Goal: Register for event/course

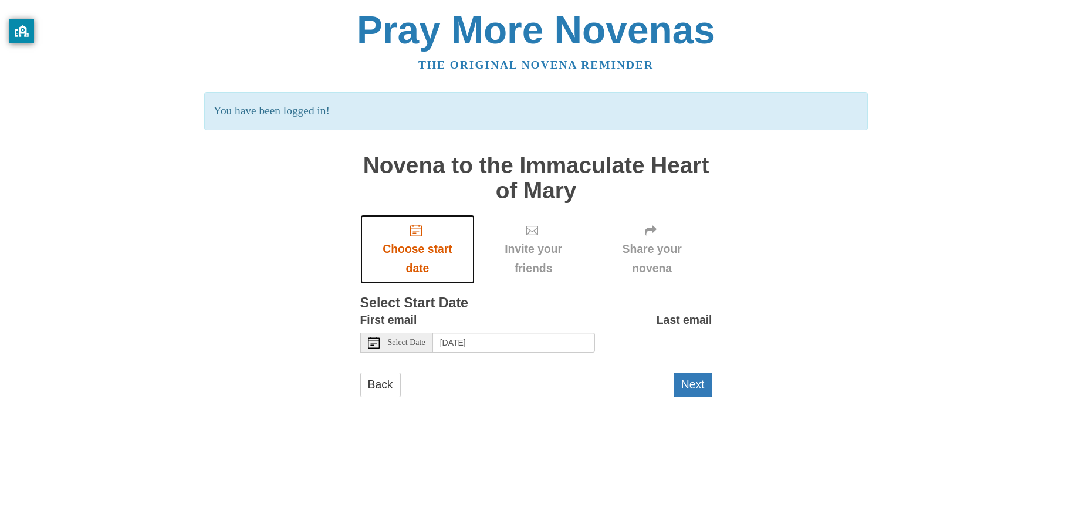
click at [416, 233] on icon "Choose start date" at bounding box center [416, 231] width 12 height 12
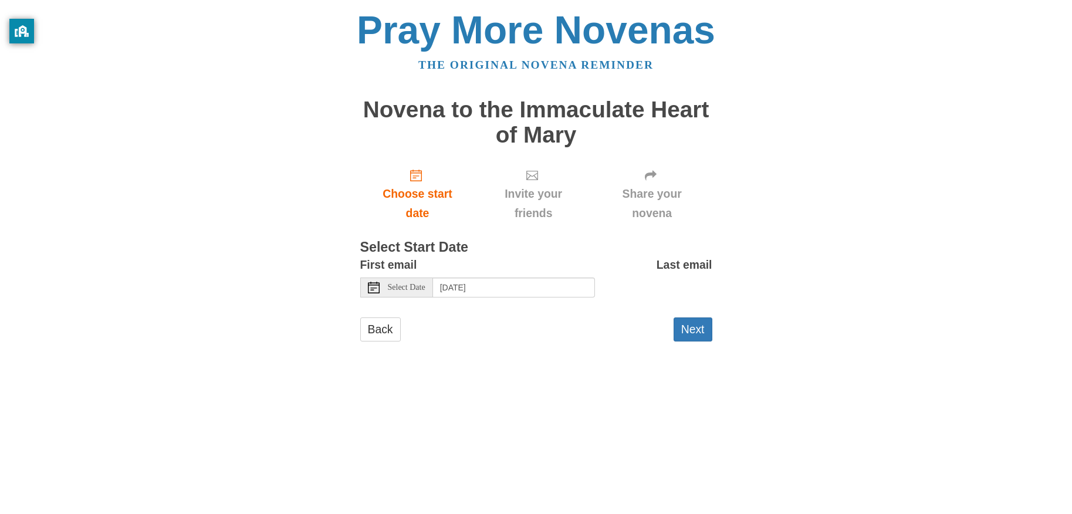
click at [372, 286] on icon at bounding box center [374, 288] width 12 height 12
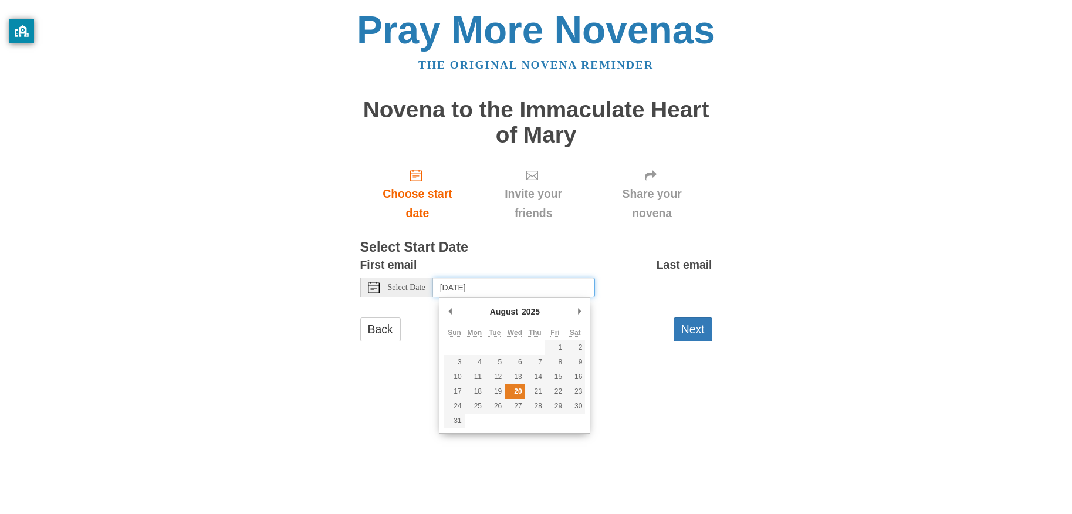
type input "Wednesday, August 20th"
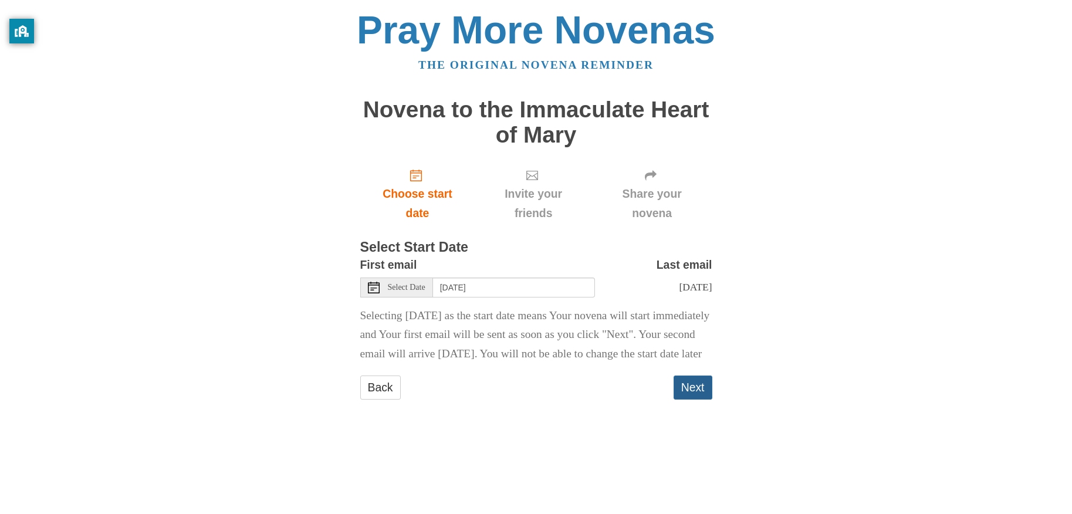
click at [689, 400] on button "Next" at bounding box center [693, 388] width 39 height 24
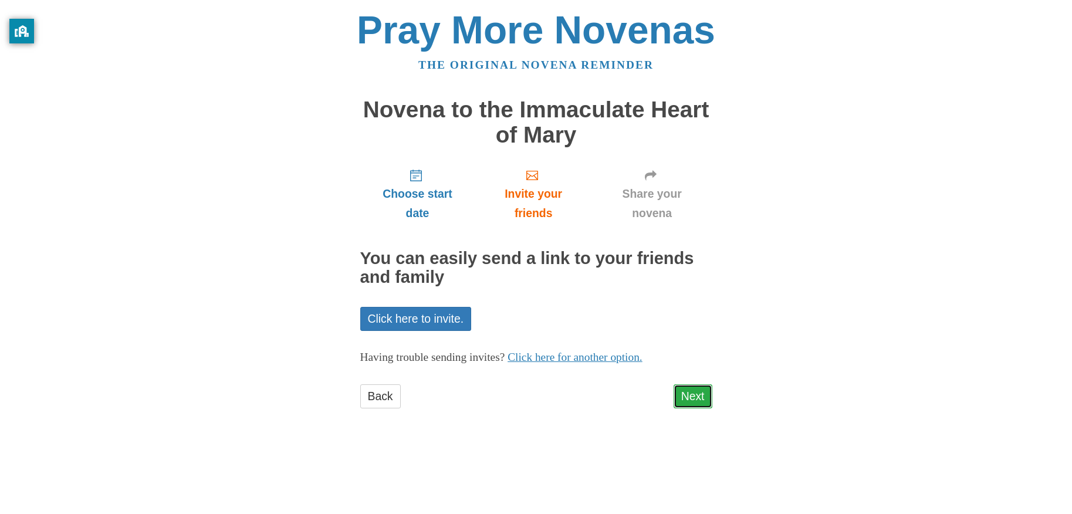
click at [687, 394] on link "Next" at bounding box center [693, 396] width 39 height 24
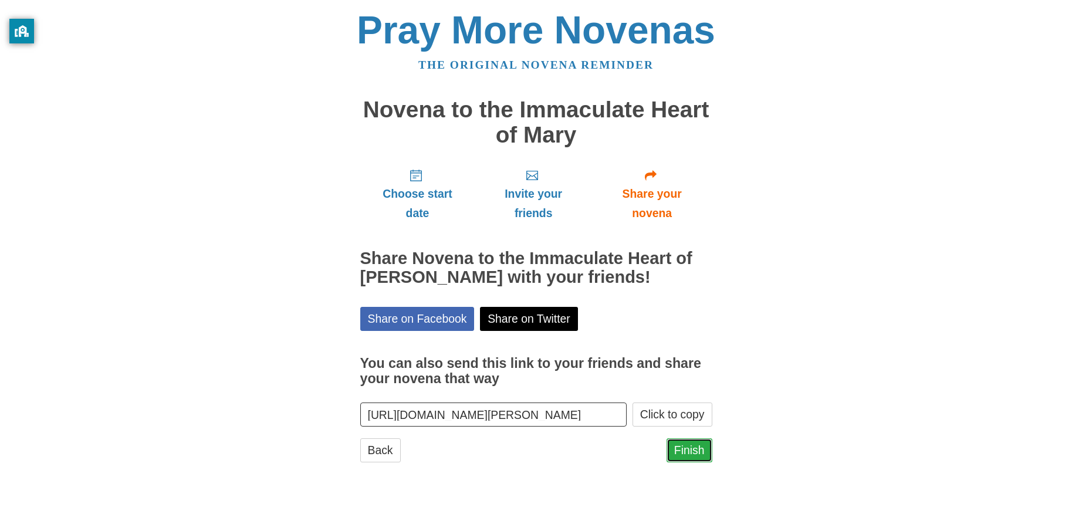
click at [684, 451] on link "Finish" at bounding box center [690, 450] width 46 height 24
